Goal: Navigation & Orientation: Understand site structure

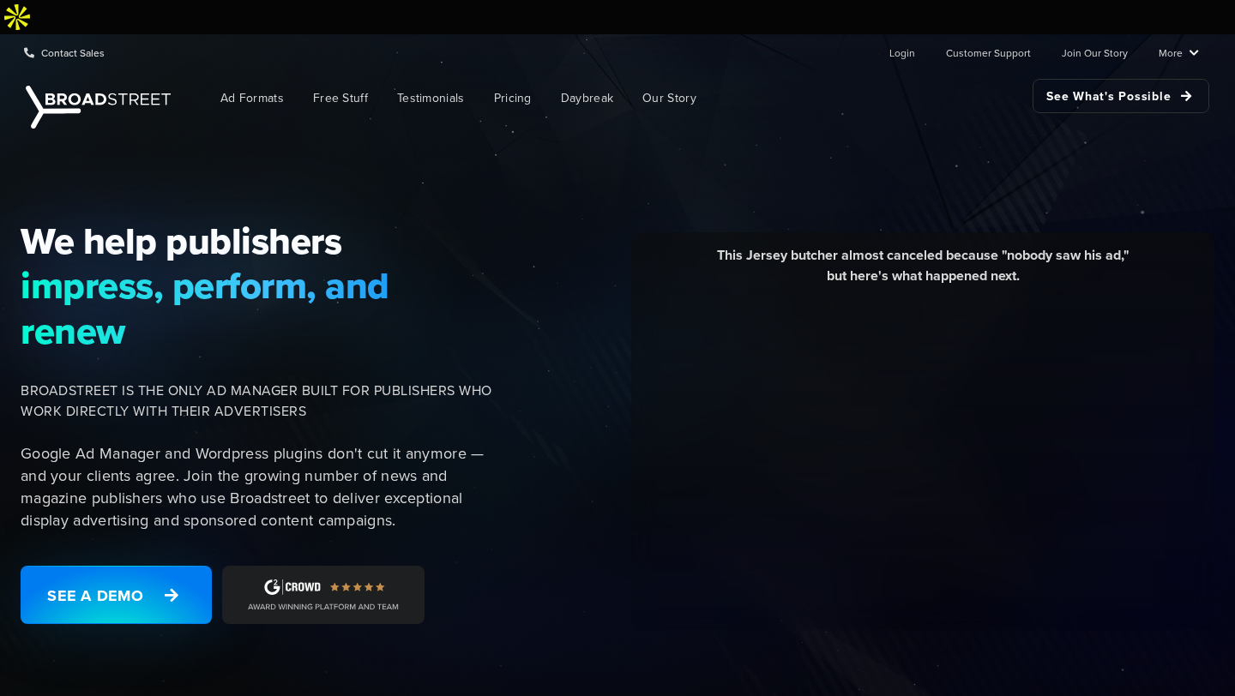
click at [34, 34] on img at bounding box center [17, 17] width 34 height 34
